Goal: Find specific page/section: Find specific page/section

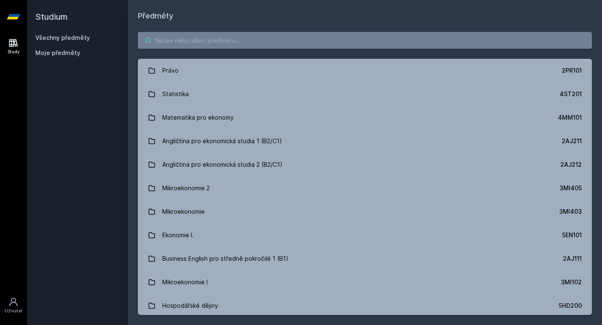
click at [291, 34] on input "search" at bounding box center [365, 40] width 454 height 17
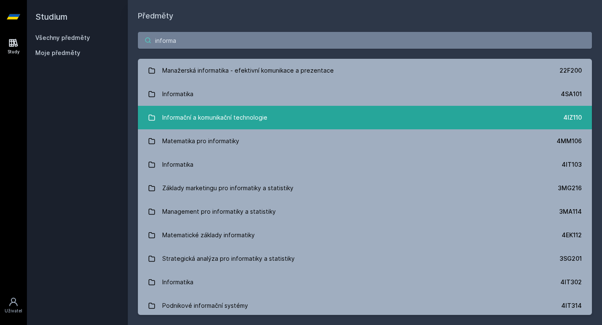
type input "informa"
click at [251, 107] on link "Informační a komunikační technologie 4IZ110" at bounding box center [365, 118] width 454 height 24
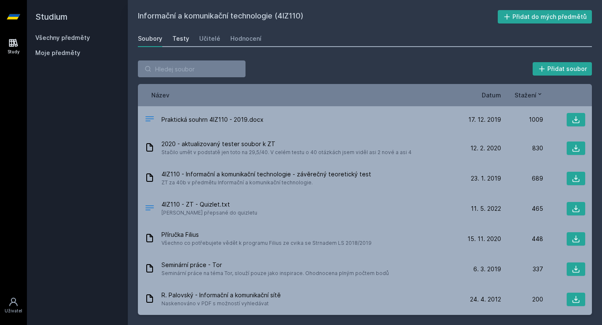
click at [181, 43] on link "Testy" at bounding box center [180, 38] width 17 height 17
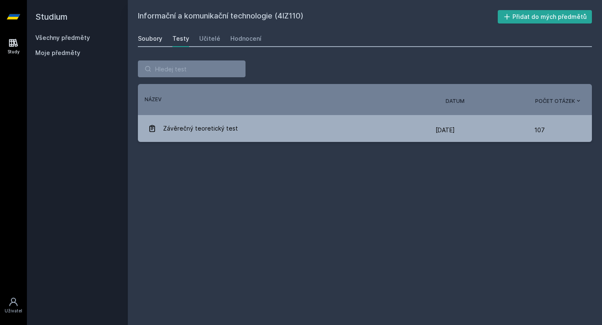
click at [157, 32] on link "Soubory" at bounding box center [150, 38] width 24 height 17
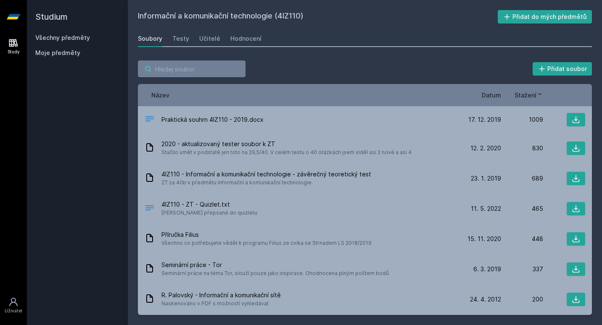
click at [196, 68] on input "search" at bounding box center [192, 69] width 108 height 17
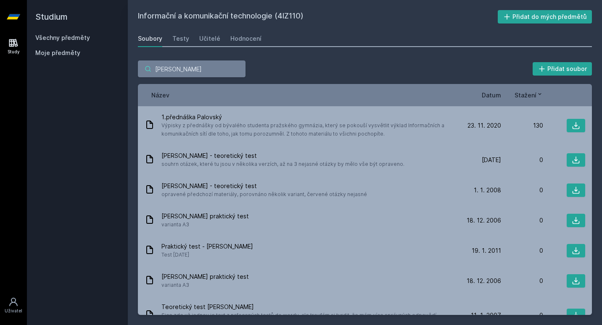
type input "palovský"
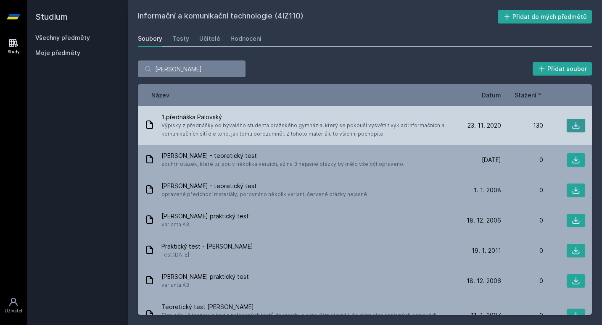
click at [573, 126] on icon at bounding box center [576, 125] width 7 height 7
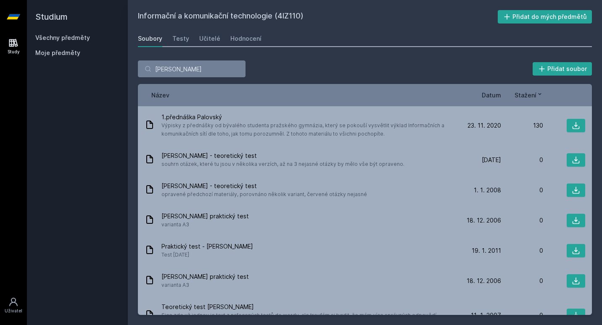
click at [73, 258] on div "Studium Všechny předměty Moje předměty" at bounding box center [77, 162] width 101 height 325
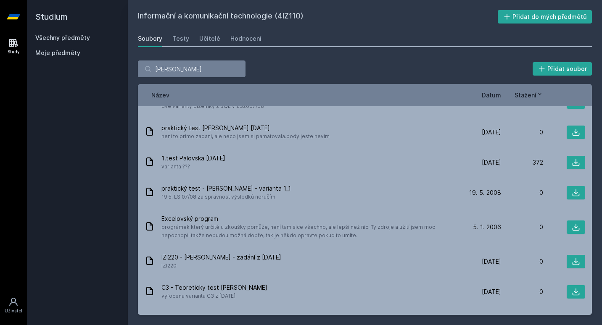
scroll to position [624, 0]
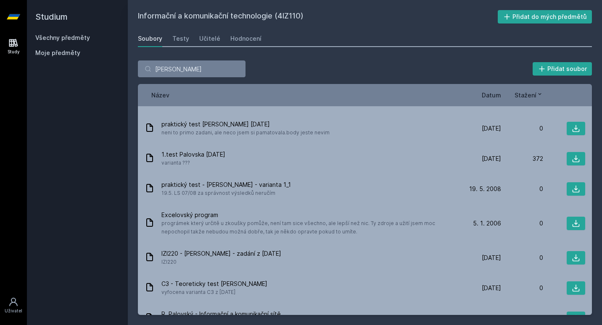
click at [494, 98] on span "Datum" at bounding box center [491, 95] width 19 height 9
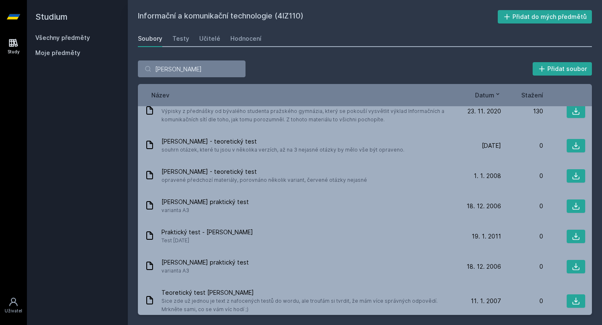
scroll to position [0, 0]
